Goal: Find specific page/section: Find specific page/section

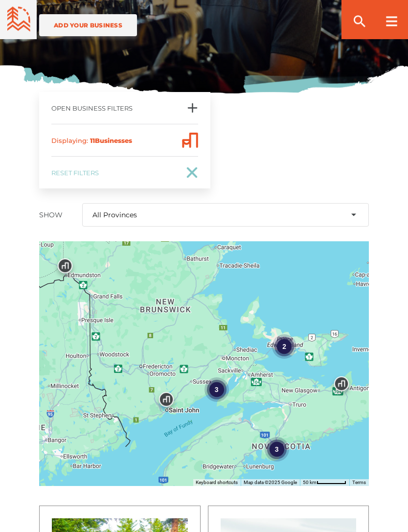
scroll to position [229, 0]
click at [290, 349] on div "2" at bounding box center [284, 347] width 24 height 24
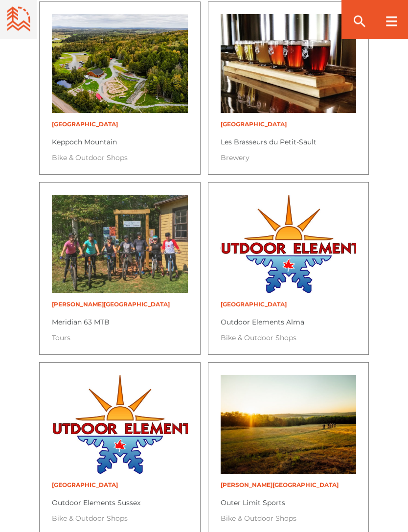
scroll to position [914, 0]
click at [66, 316] on li "View business profile Prince Edward Island Meridian 63 MTB Tours" at bounding box center [120, 268] width 162 height 173
click at [56, 333] on p "Tours" at bounding box center [120, 335] width 136 height 16
click at [63, 319] on link "Meridian 63 MTB" at bounding box center [81, 322] width 58 height 9
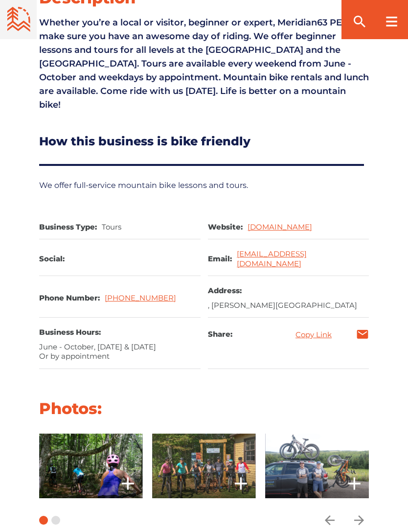
scroll to position [364, 0]
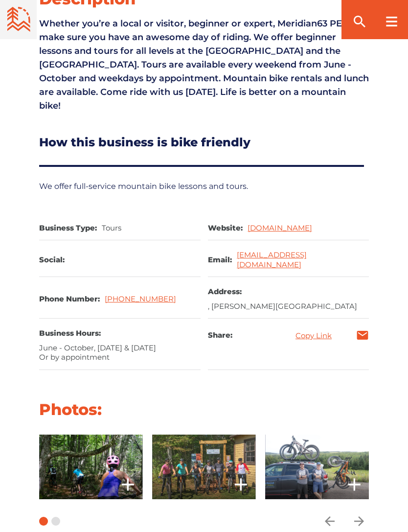
click at [289, 226] on link "[DOMAIN_NAME]" at bounding box center [280, 227] width 65 height 9
